Goal: Information Seeking & Learning: Learn about a topic

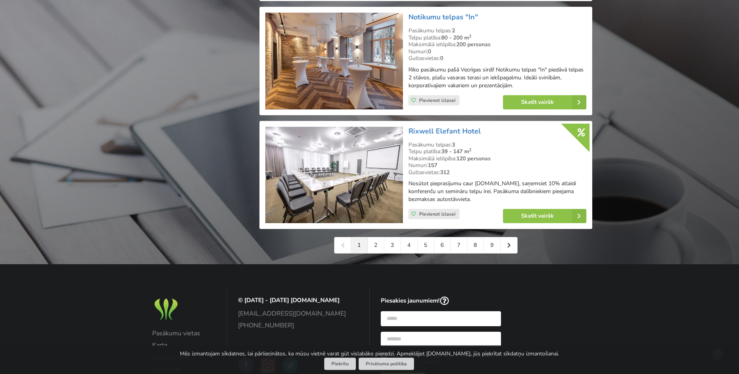
scroll to position [1773, 0]
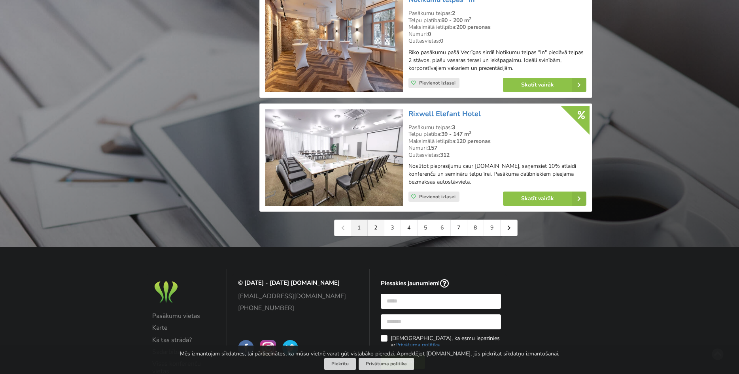
click at [373, 221] on link "2" at bounding box center [375, 228] width 17 height 16
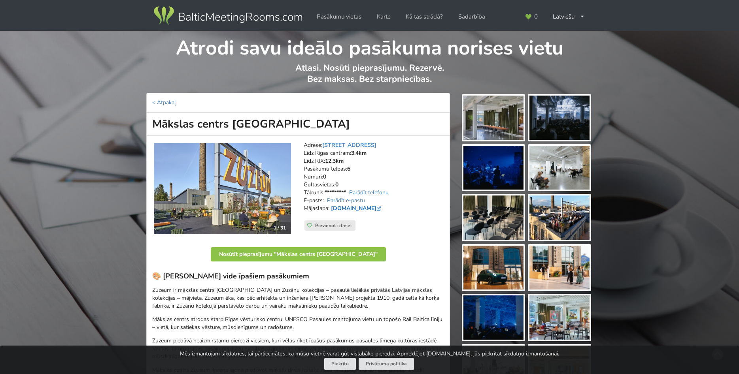
click at [362, 209] on link "www.zuzeum.com" at bounding box center [357, 209] width 52 height 8
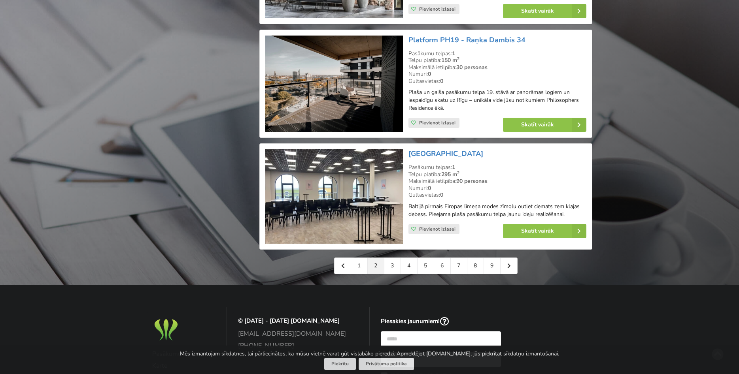
scroll to position [1773, 0]
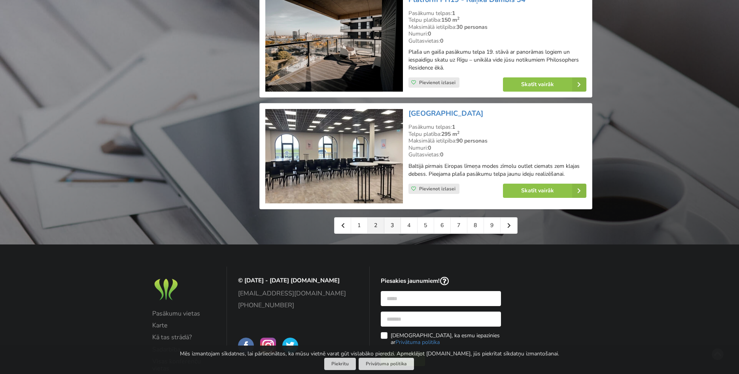
click at [392, 218] on link "3" at bounding box center [392, 226] width 17 height 16
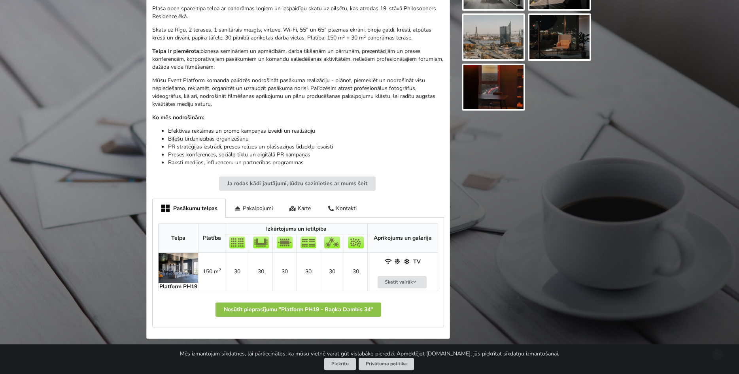
scroll to position [282, 0]
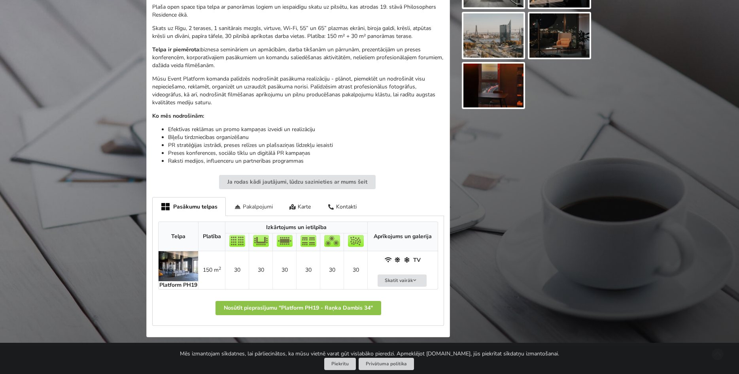
click at [248, 206] on div "Pakalpojumi" at bounding box center [253, 206] width 55 height 19
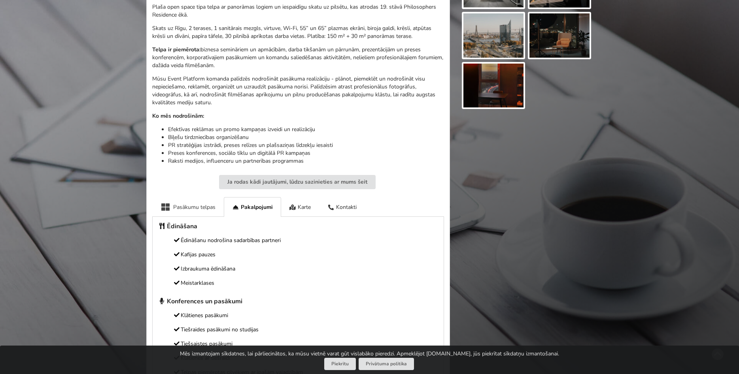
click at [176, 206] on div "Pasākumu telpas" at bounding box center [188, 206] width 72 height 19
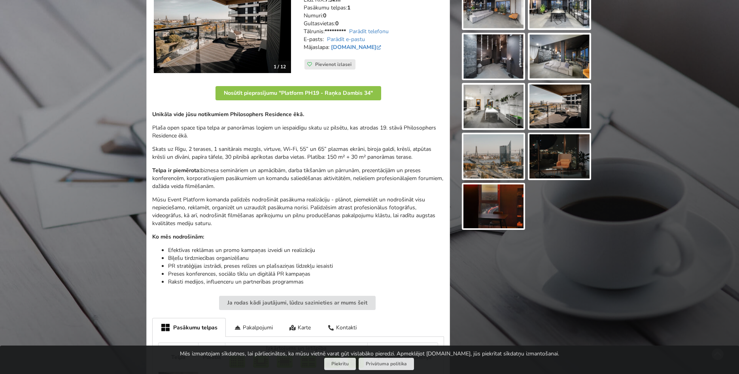
scroll to position [0, 0]
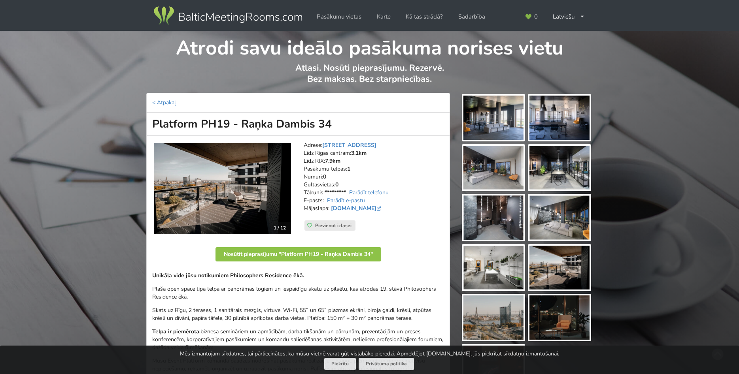
click at [504, 124] on img at bounding box center [493, 118] width 60 height 44
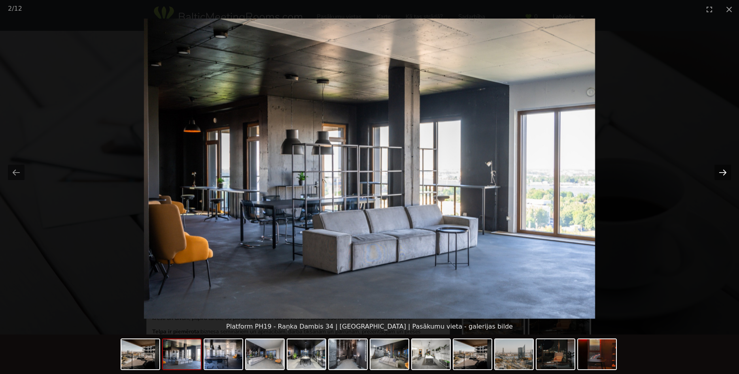
click at [721, 172] on button "Next slide" at bounding box center [722, 172] width 17 height 15
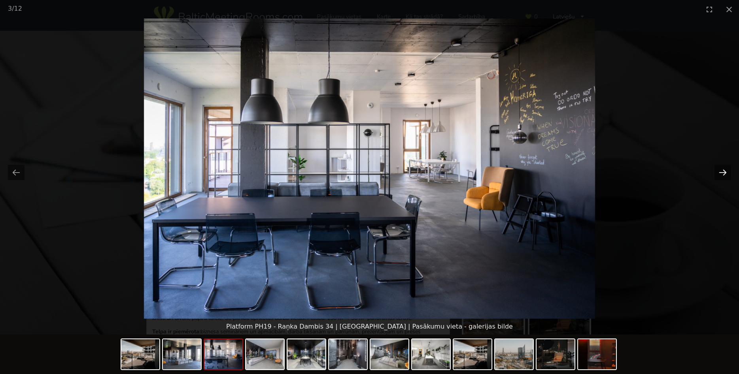
click at [721, 172] on button "Next slide" at bounding box center [722, 172] width 17 height 15
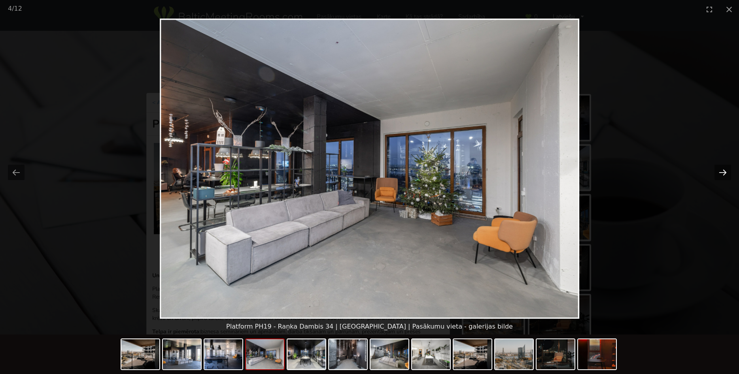
click at [721, 172] on button "Next slide" at bounding box center [722, 172] width 17 height 15
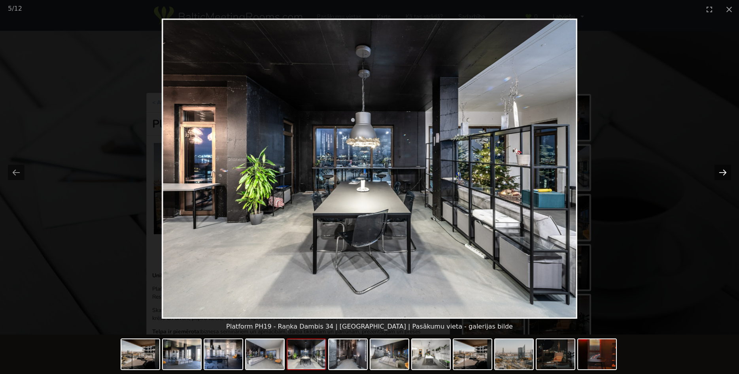
click at [721, 172] on button "Next slide" at bounding box center [722, 172] width 17 height 15
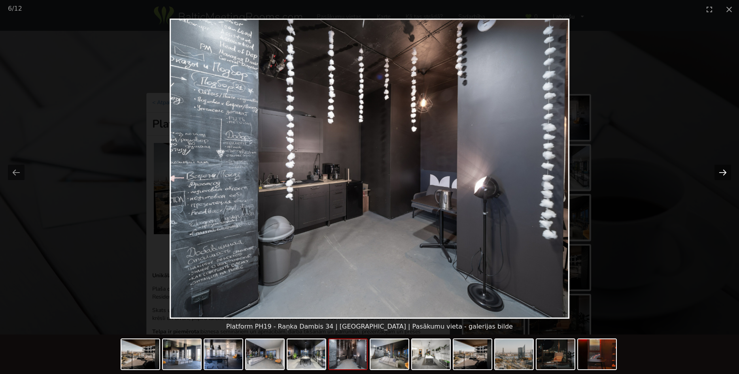
click at [721, 172] on button "Next slide" at bounding box center [722, 172] width 17 height 15
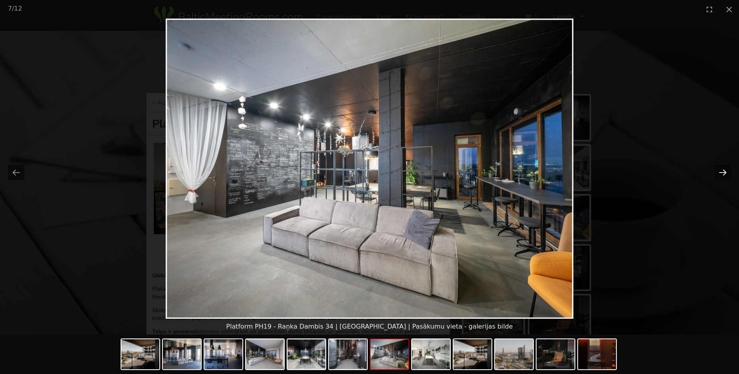
click at [721, 172] on button "Next slide" at bounding box center [722, 172] width 17 height 15
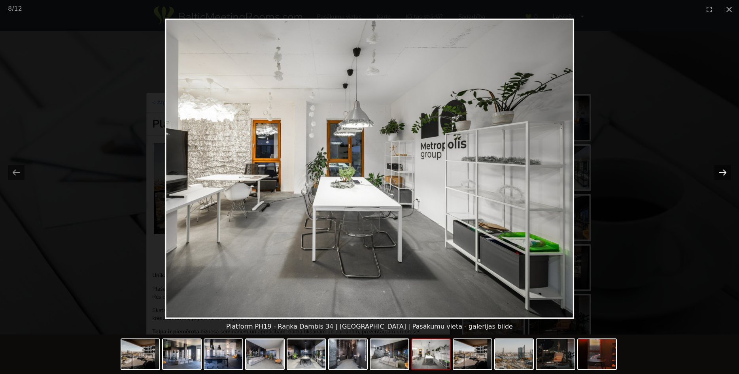
click at [721, 172] on button "Next slide" at bounding box center [722, 172] width 17 height 15
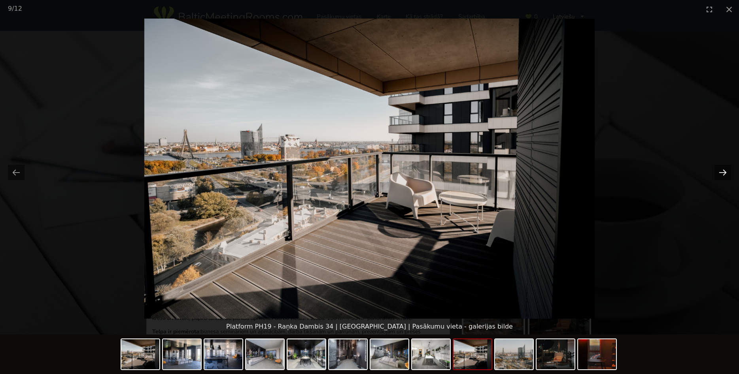
click at [723, 167] on button "Next slide" at bounding box center [722, 172] width 17 height 15
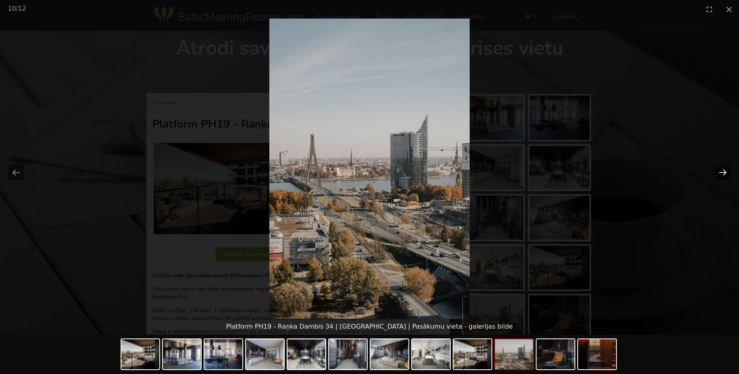
click at [723, 167] on button "Next slide" at bounding box center [722, 172] width 17 height 15
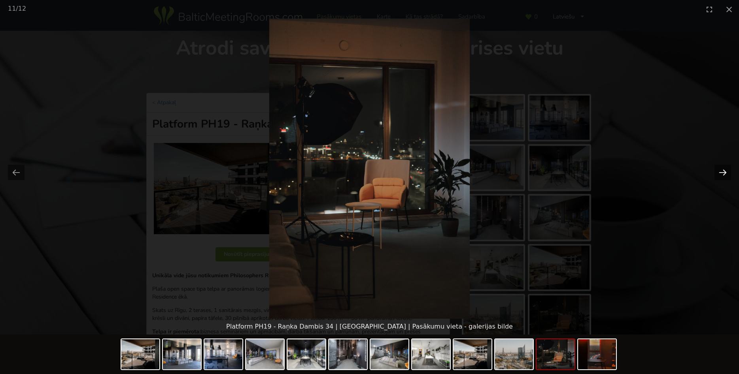
click at [723, 167] on button "Next slide" at bounding box center [722, 172] width 17 height 15
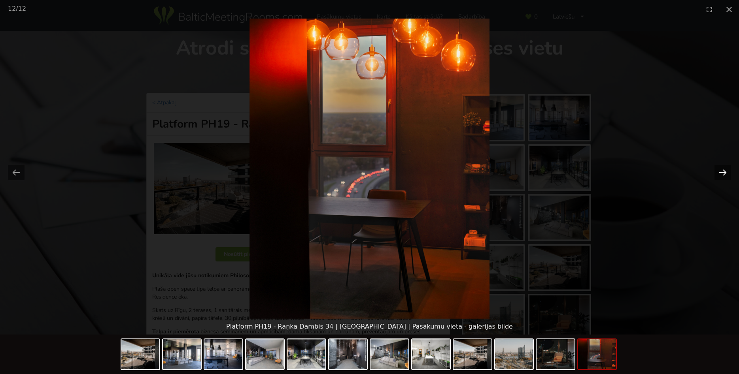
click at [723, 167] on button "Next slide" at bounding box center [722, 172] width 17 height 15
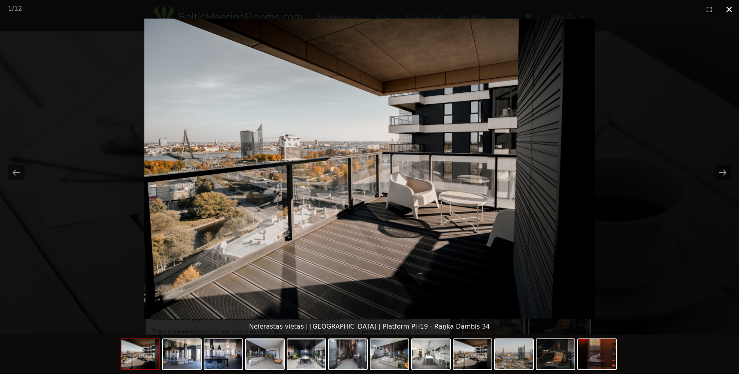
click at [728, 7] on button "Close gallery" at bounding box center [729, 9] width 20 height 19
